Goal: Information Seeking & Learning: Learn about a topic

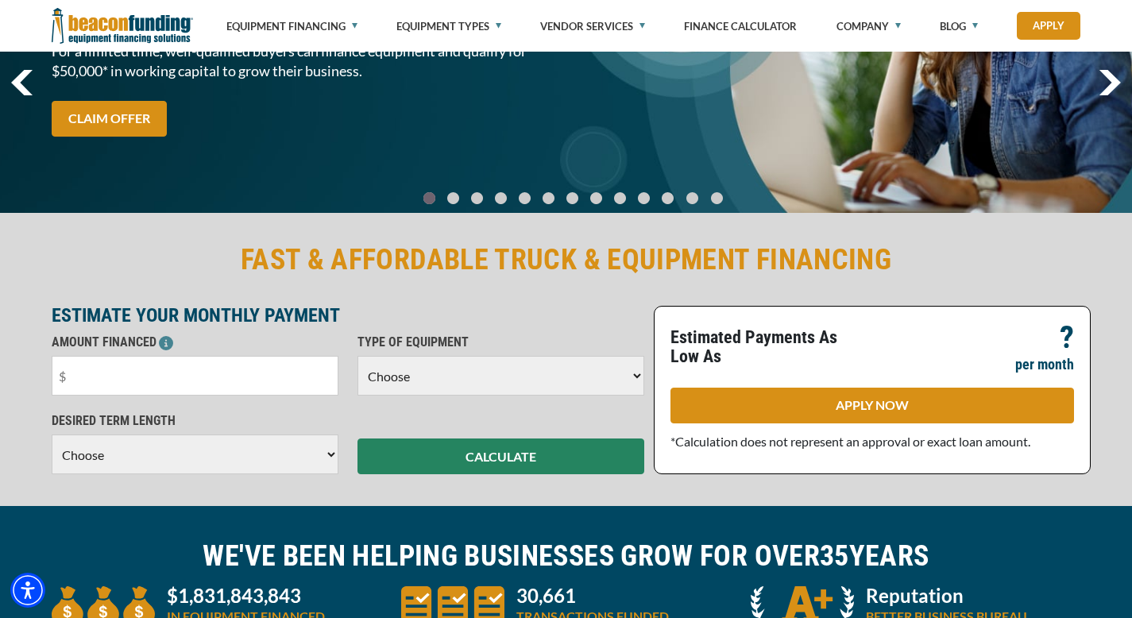
scroll to position [184, 0]
click at [428, 377] on select "Choose Backhoe Boom/Bucket Truck Chipper Commercial Mower Crane DTG/DTF Printin…" at bounding box center [501, 376] width 287 height 40
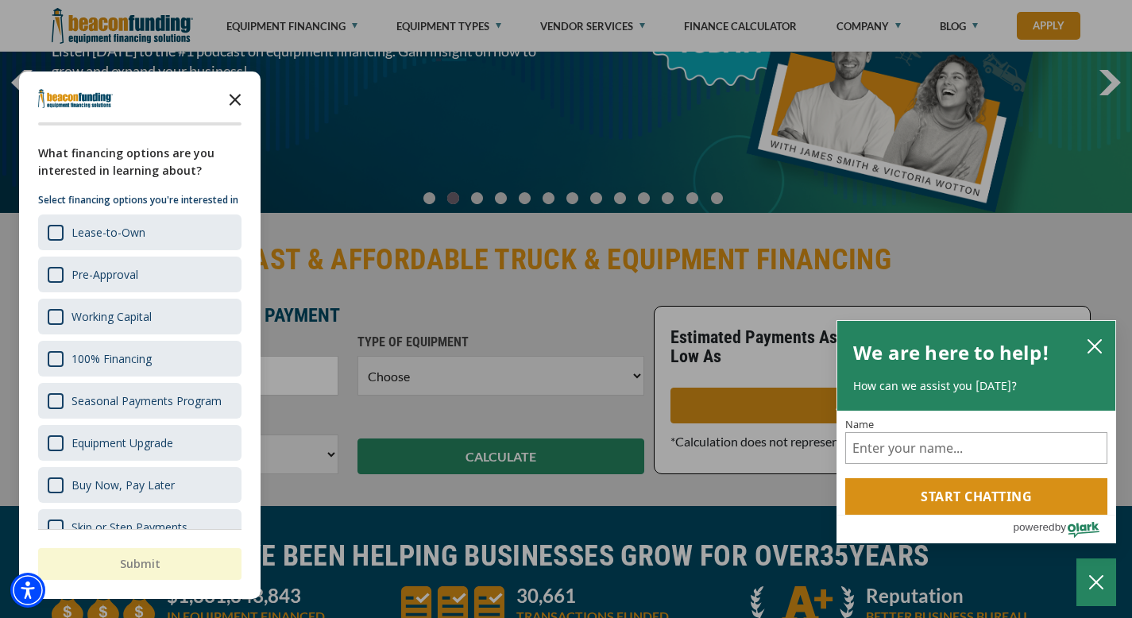
click at [231, 101] on icon "Close the survey" at bounding box center [235, 99] width 32 height 32
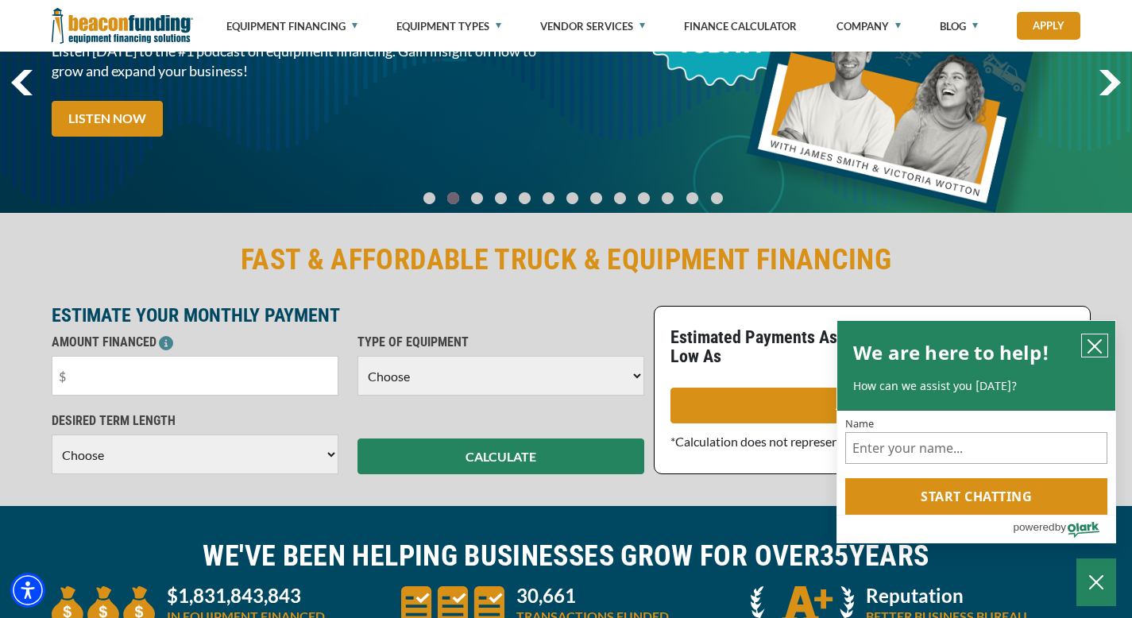
click at [1095, 340] on icon "close chatbox" at bounding box center [1095, 346] width 16 height 16
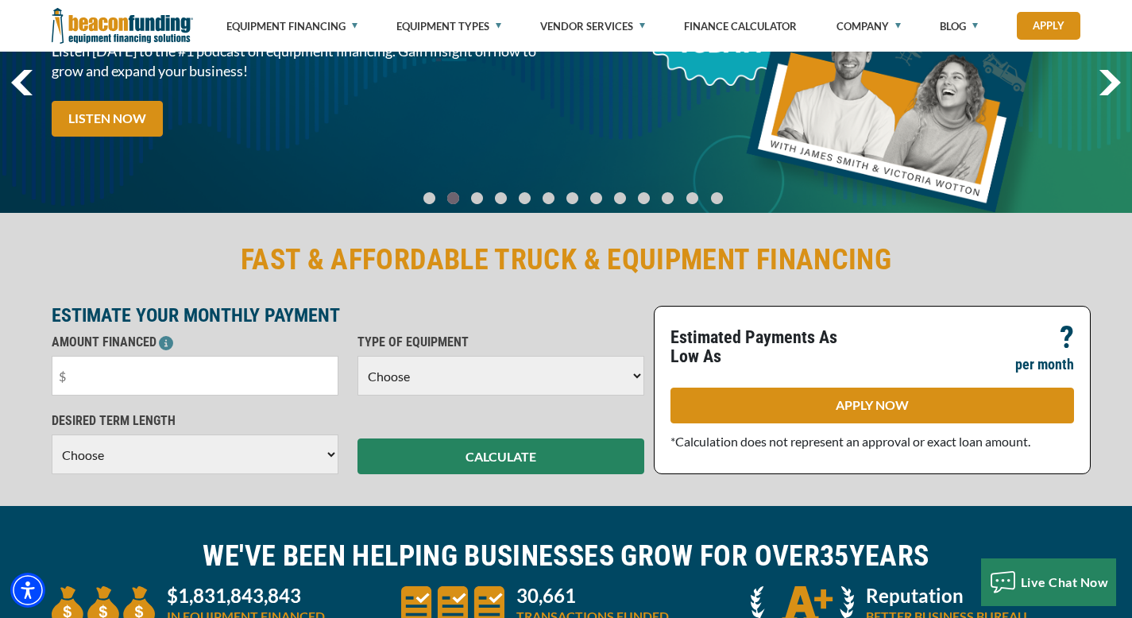
click at [538, 379] on select "Choose Backhoe Boom/Bucket Truck Chipper Commercial Mower Crane DTG/DTF Printin…" at bounding box center [501, 376] width 287 height 40
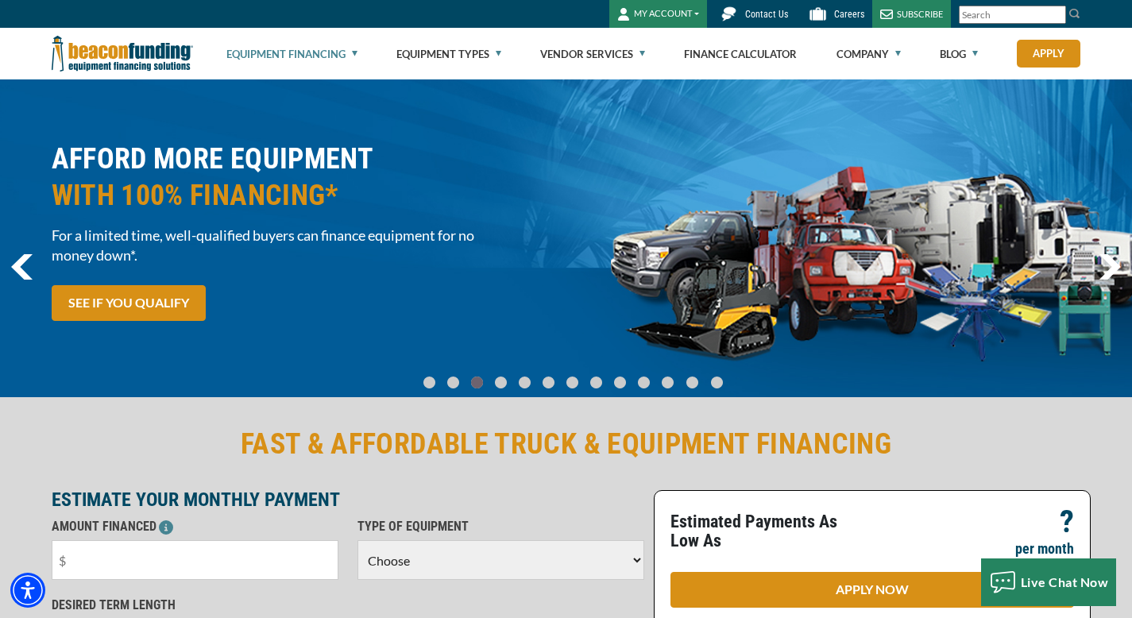
click at [292, 52] on link "Equipment Financing" at bounding box center [291, 54] width 131 height 51
